Goal: Information Seeking & Learning: Find specific fact

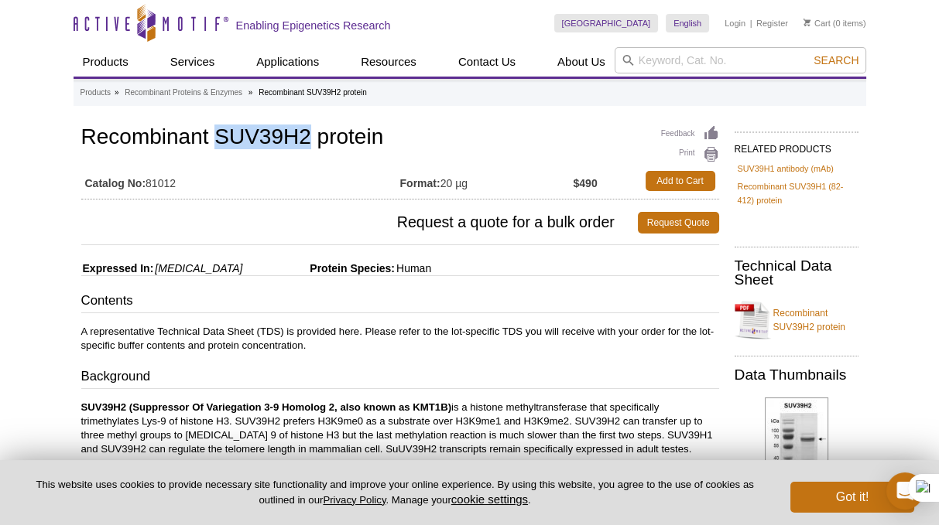
drag, startPoint x: 220, startPoint y: 136, endPoint x: 310, endPoint y: 133, distance: 89.8
click at [310, 133] on h1 "Recombinant SUV39H2 protein" at bounding box center [400, 138] width 638 height 26
copy h1 "SUV39H2"
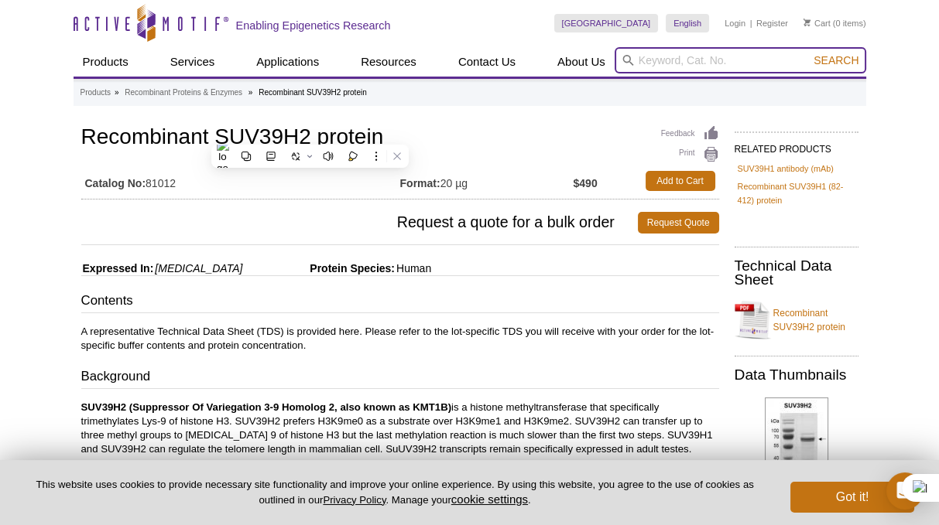
click at [648, 56] on input "search" at bounding box center [739, 60] width 251 height 26
paste input "SUV39H2"
type input "SUV39H2"
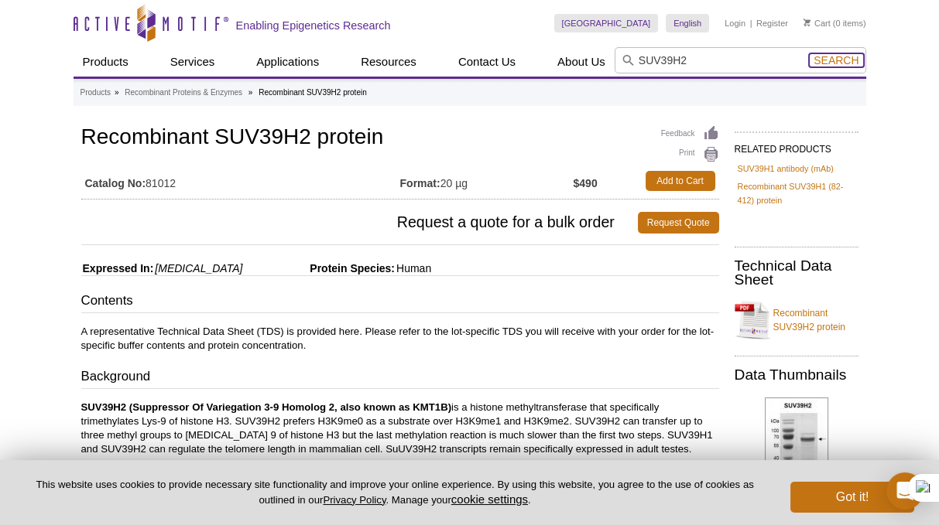
click at [838, 63] on span "Search" at bounding box center [835, 60] width 45 height 12
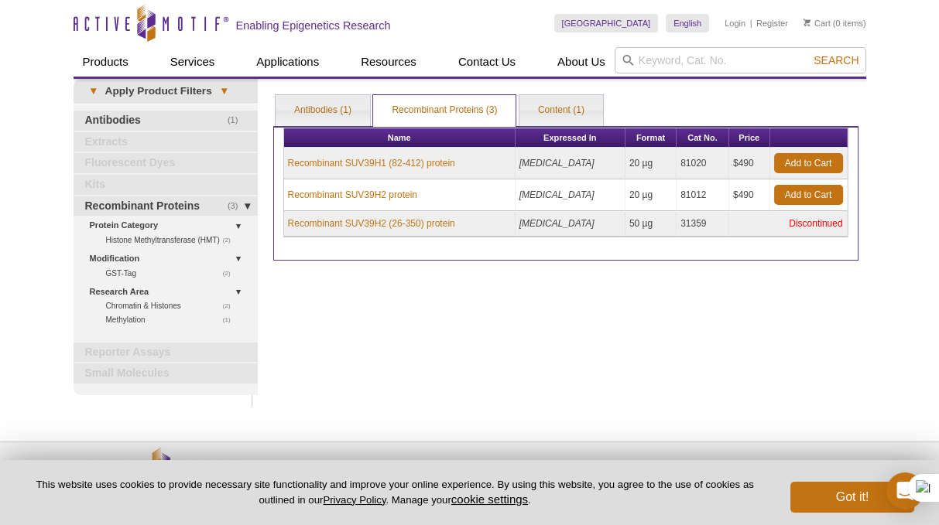
click at [31, 299] on div "Active Motif Logo Enabling Epigenetics Research 0 Search Skip to content Active…" at bounding box center [469, 288] width 939 height 577
click at [319, 106] on link "Antibodies (1)" at bounding box center [322, 110] width 94 height 31
